Goal: Information Seeking & Learning: Learn about a topic

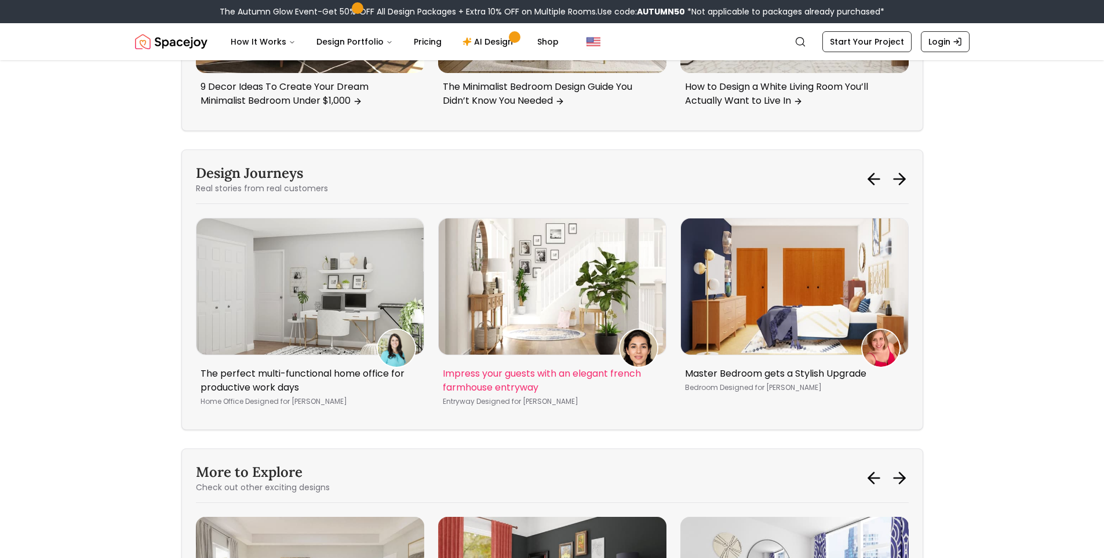
scroll to position [7094, 0]
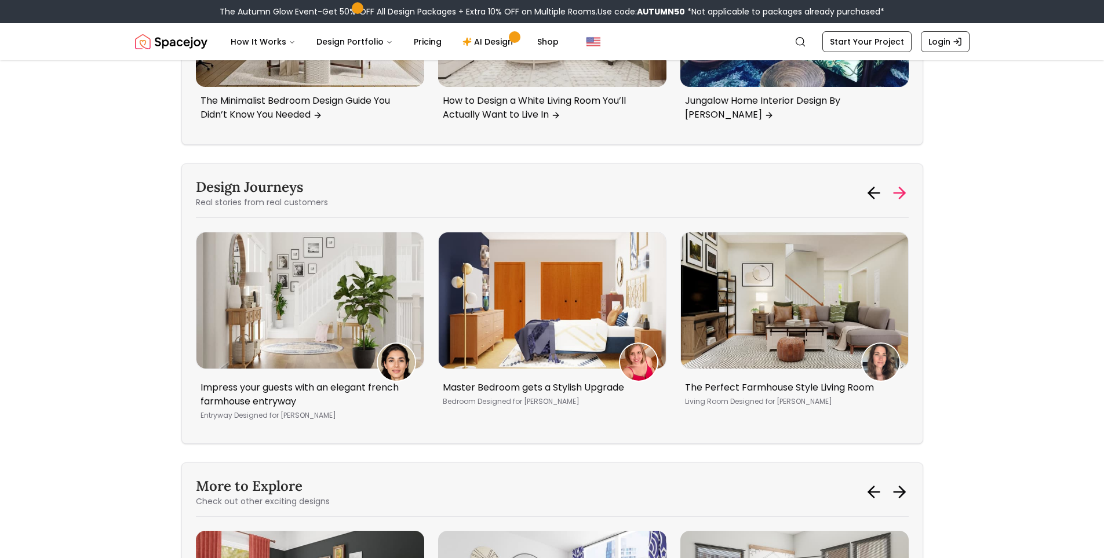
click at [901, 188] on icon at bounding box center [901, 193] width 5 height 11
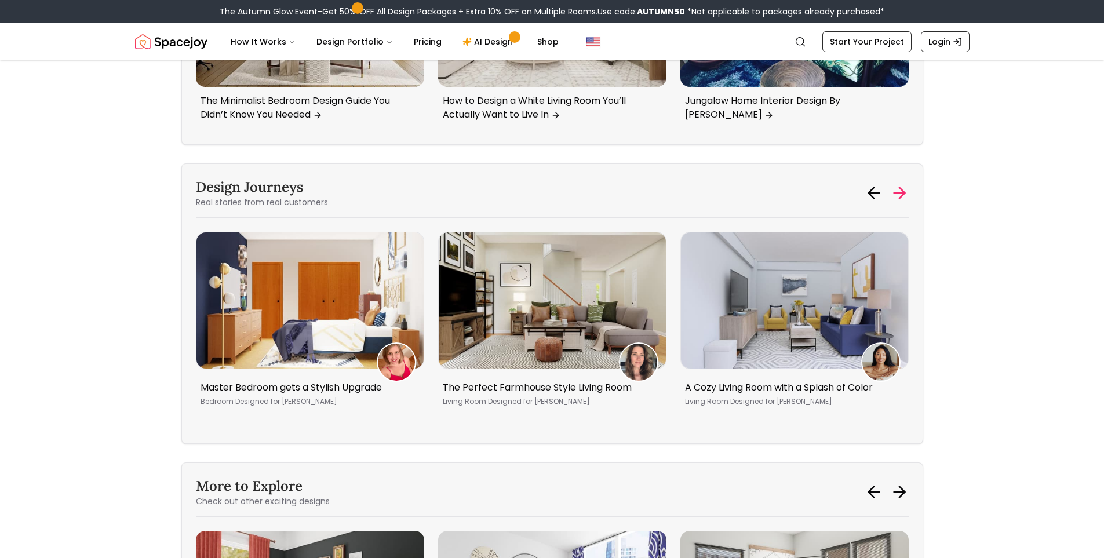
click at [901, 188] on icon at bounding box center [901, 193] width 5 height 11
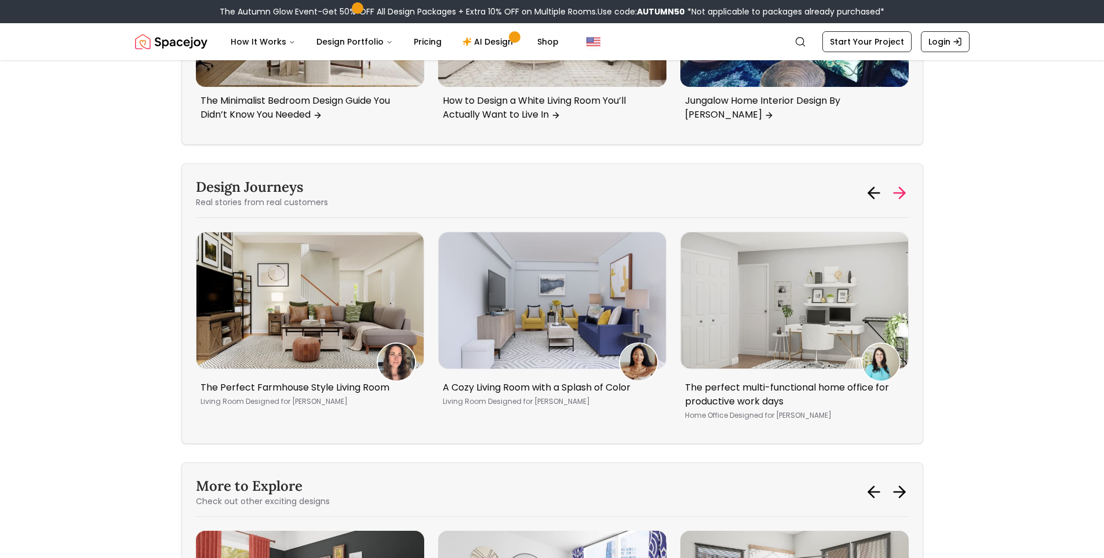
click at [901, 188] on icon at bounding box center [901, 193] width 5 height 11
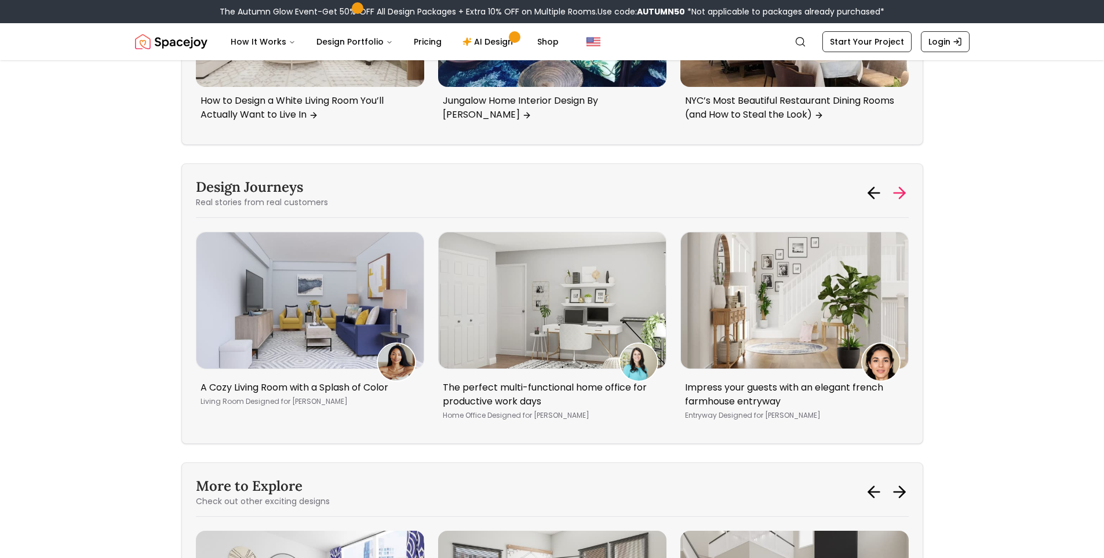
click at [901, 188] on icon at bounding box center [901, 193] width 5 height 11
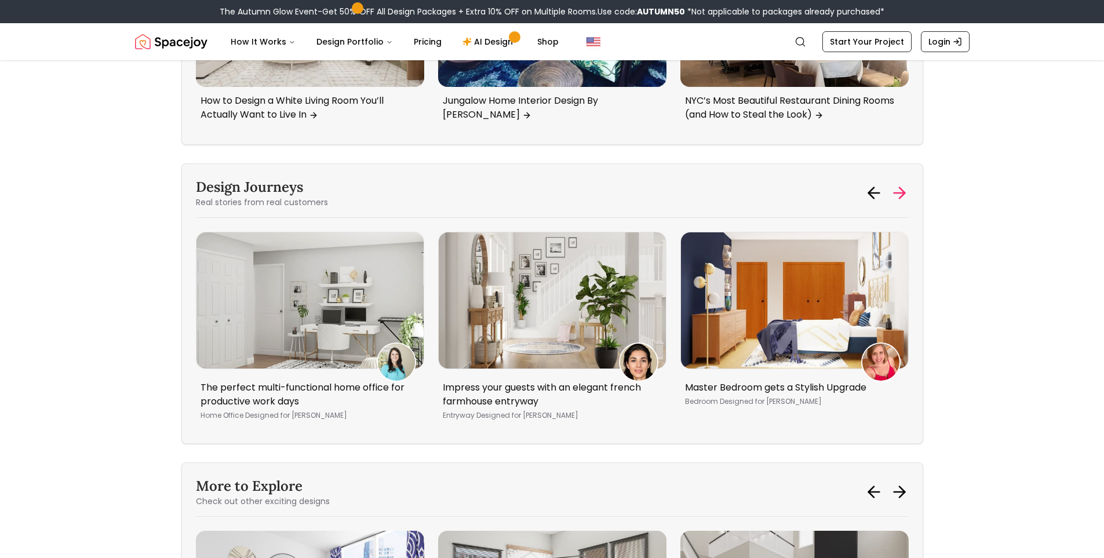
click at [901, 188] on icon at bounding box center [901, 193] width 5 height 11
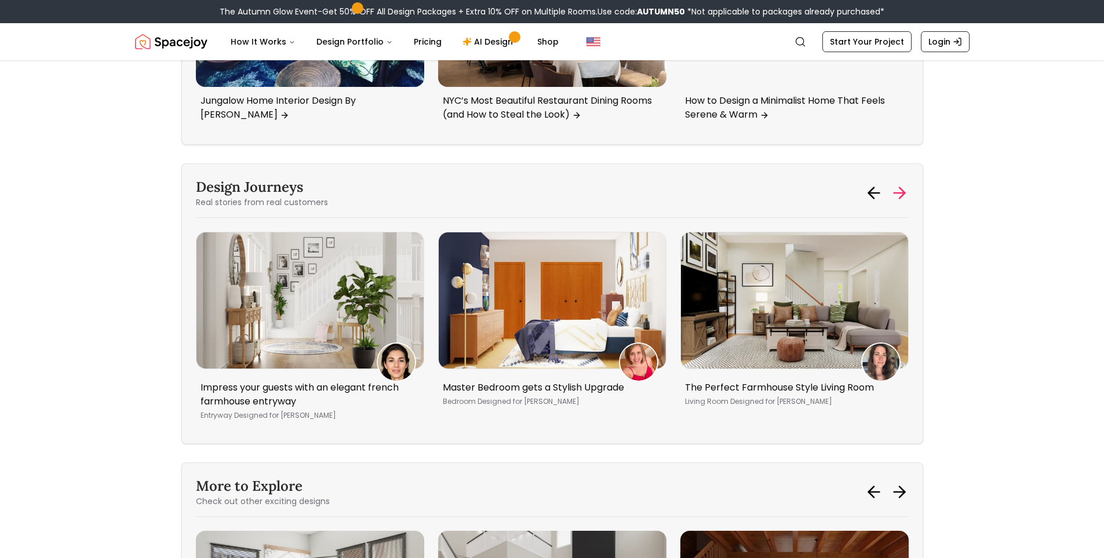
click at [901, 188] on icon at bounding box center [901, 193] width 5 height 11
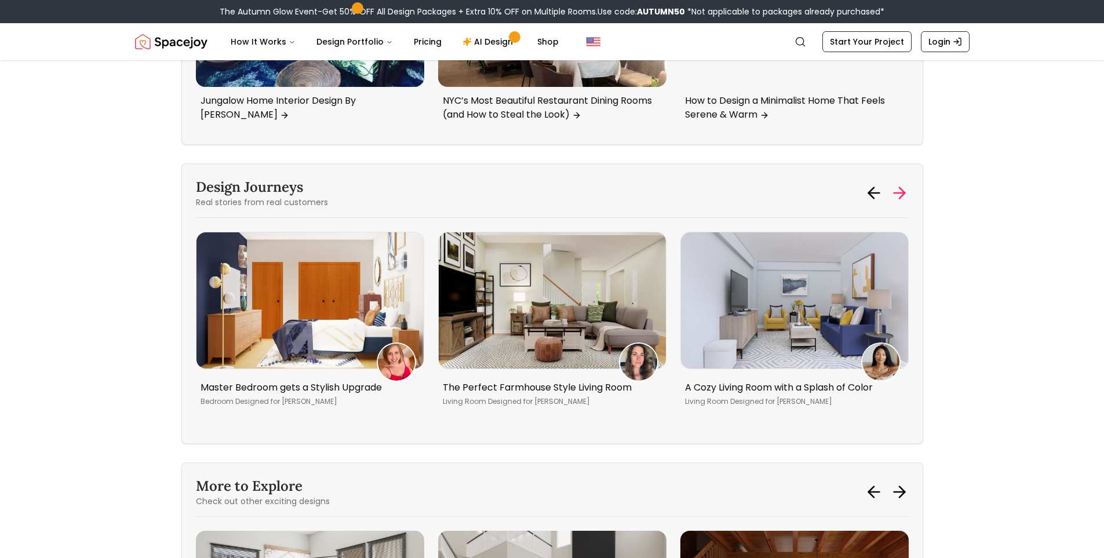
click at [901, 188] on icon at bounding box center [901, 193] width 5 height 11
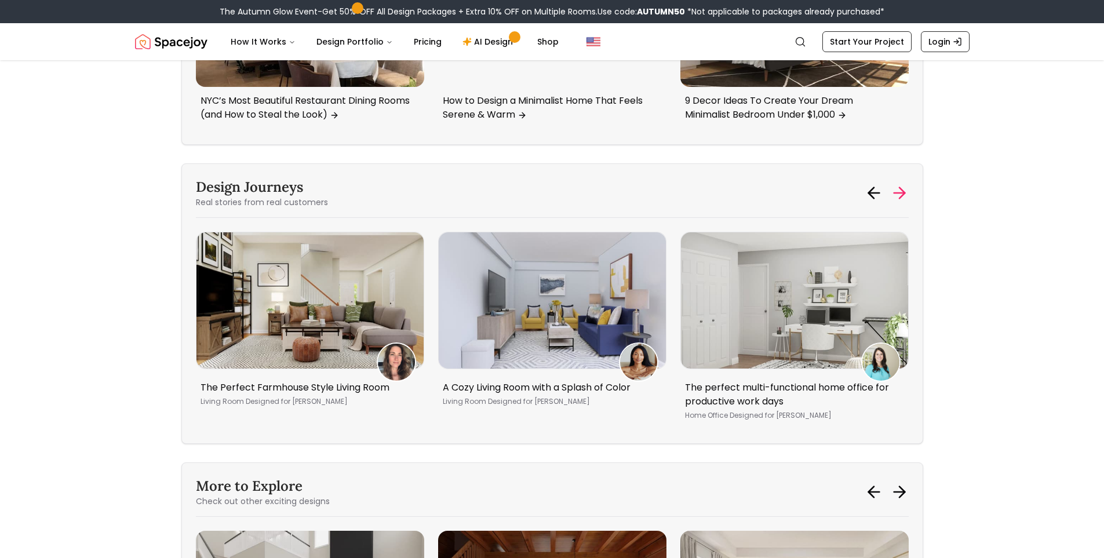
click at [901, 188] on icon at bounding box center [901, 193] width 5 height 11
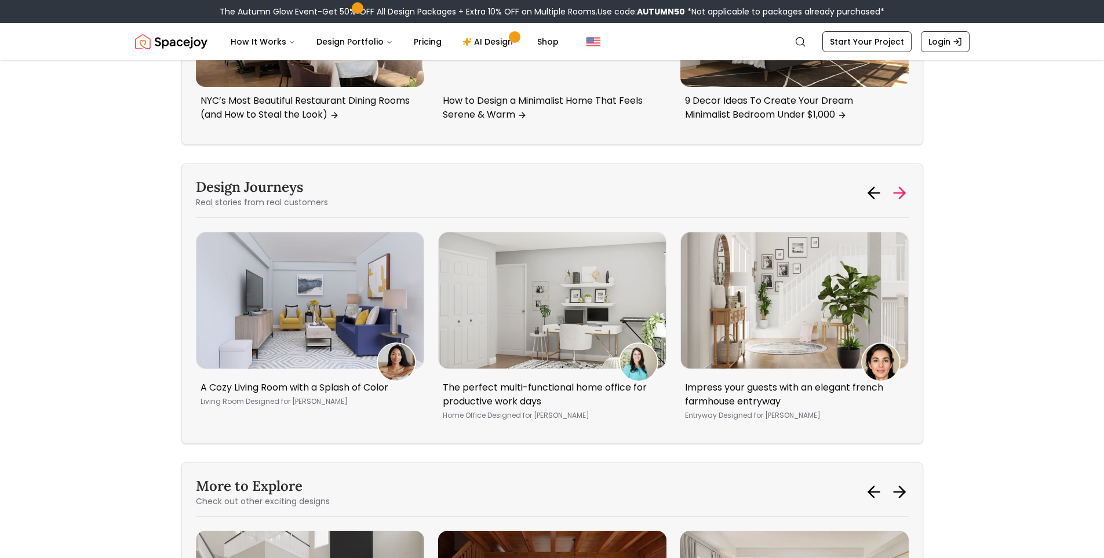
click at [901, 188] on icon at bounding box center [901, 193] width 5 height 11
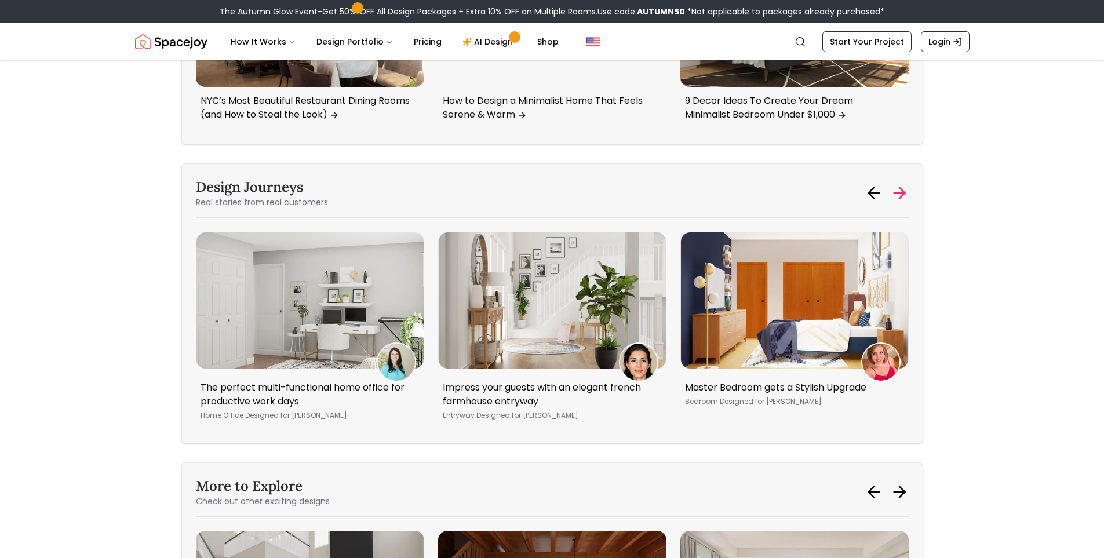
click at [901, 188] on icon at bounding box center [901, 193] width 5 height 11
